Goal: Find specific page/section: Find specific page/section

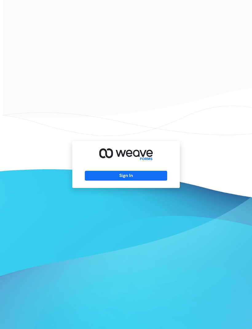
click at [88, 181] on button "Sign In" at bounding box center [126, 176] width 82 height 10
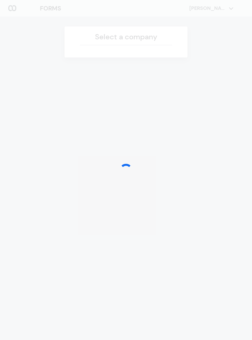
click at [12, 6] on div at bounding box center [126, 170] width 252 height 340
click at [17, 207] on div at bounding box center [126, 170] width 252 height 340
click at [13, 208] on div at bounding box center [126, 170] width 252 height 340
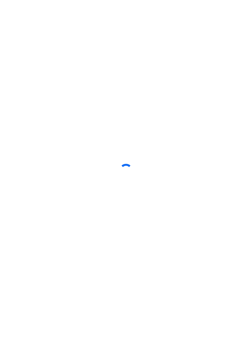
click at [9, 210] on div at bounding box center [126, 170] width 252 height 340
